Goal: Task Accomplishment & Management: Manage account settings

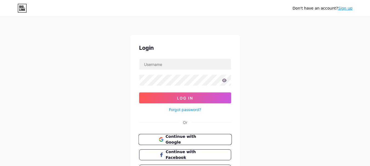
click at [204, 141] on span "Continue with Google" at bounding box center [188, 140] width 46 height 12
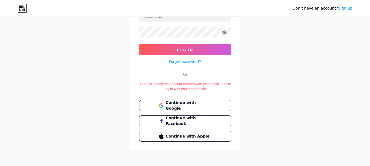
scroll to position [50, 0]
